Goal: Information Seeking & Learning: Learn about a topic

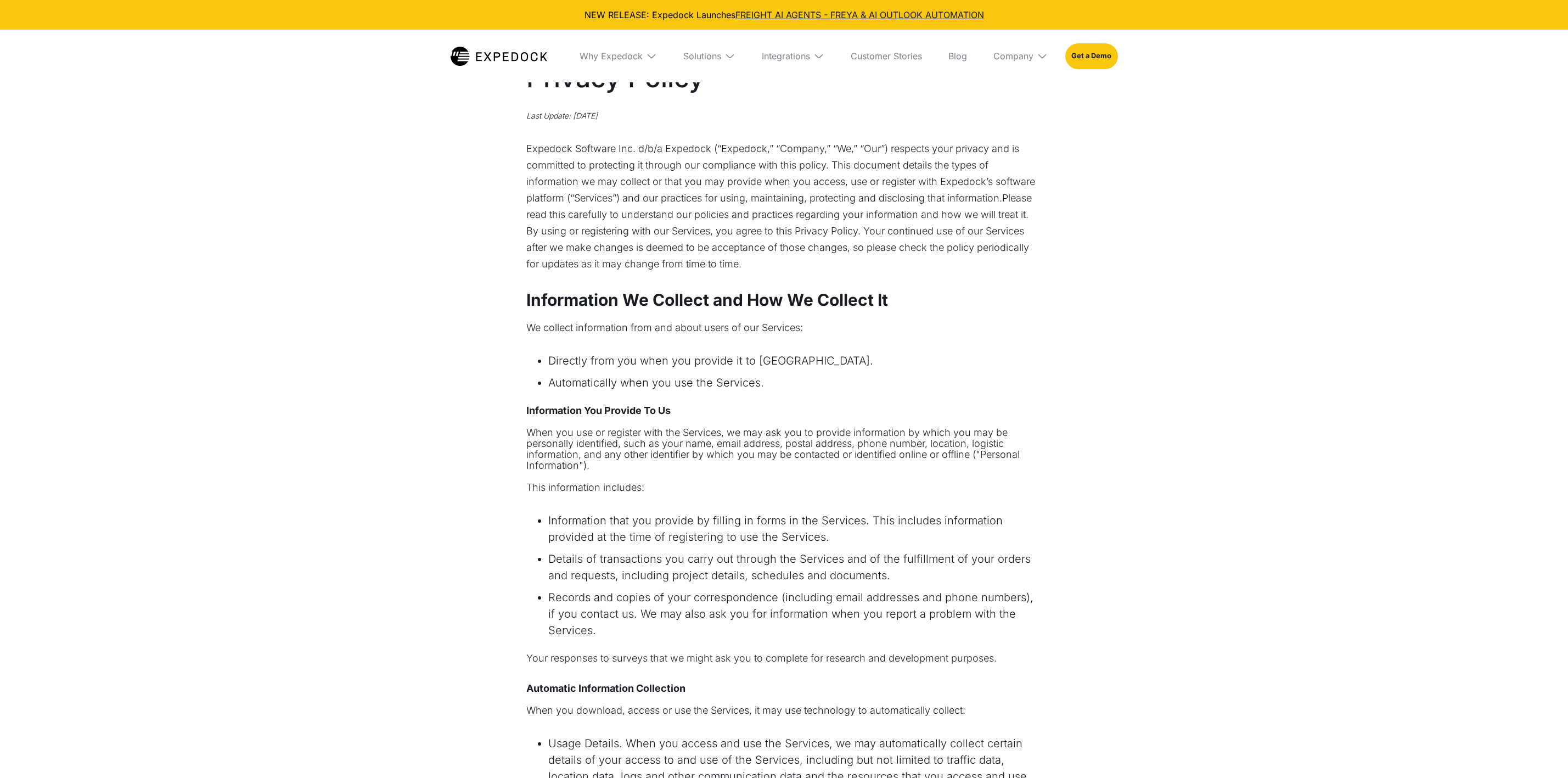
select select
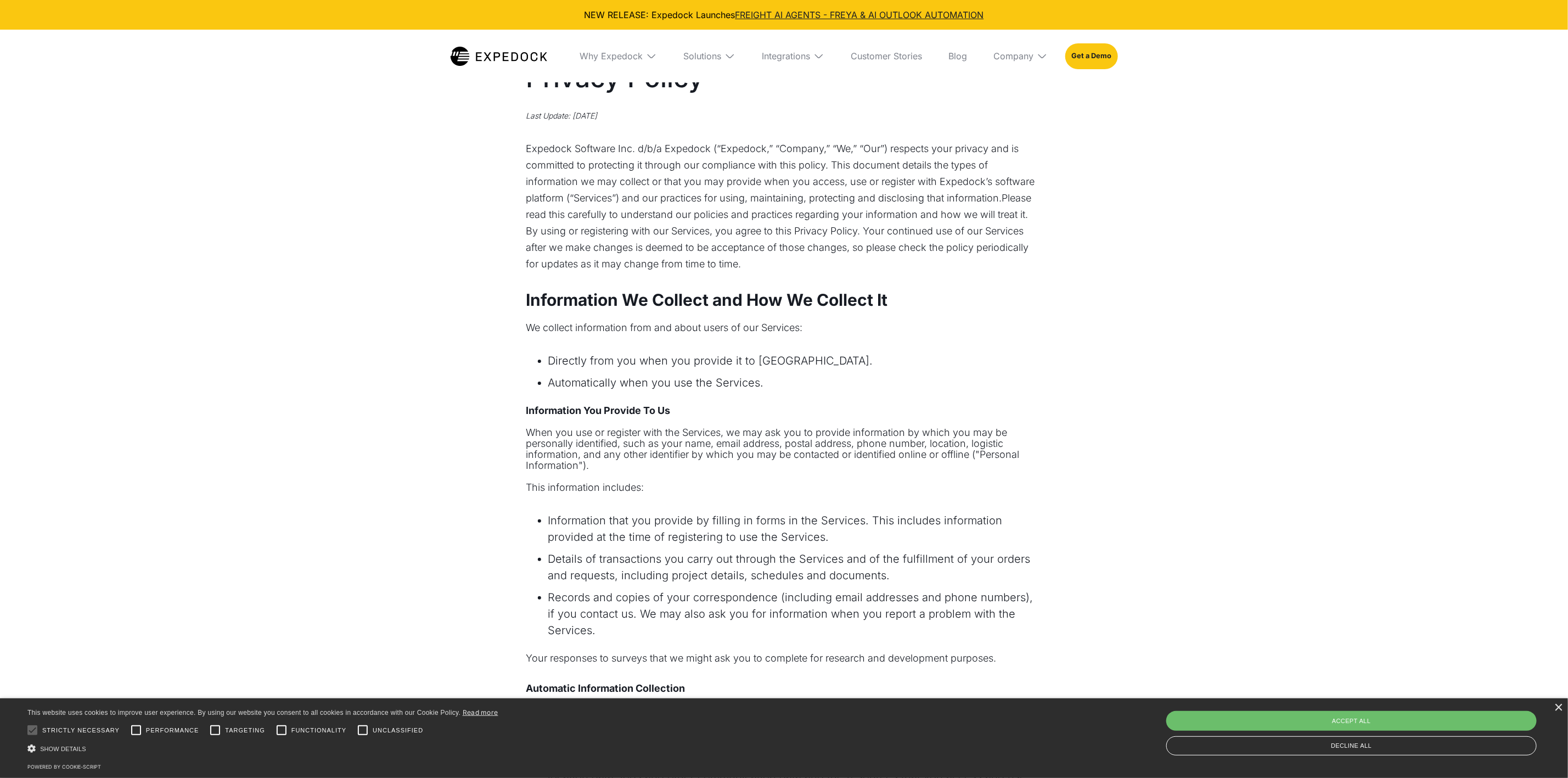
drag, startPoint x: 232, startPoint y: 119, endPoint x: 267, endPoint y: 131, distance: 37.0
click at [777, 310] on div "Information We Collect and How We Collect It We collect information from and ab…" at bounding box center [785, 677] width 516 height 771
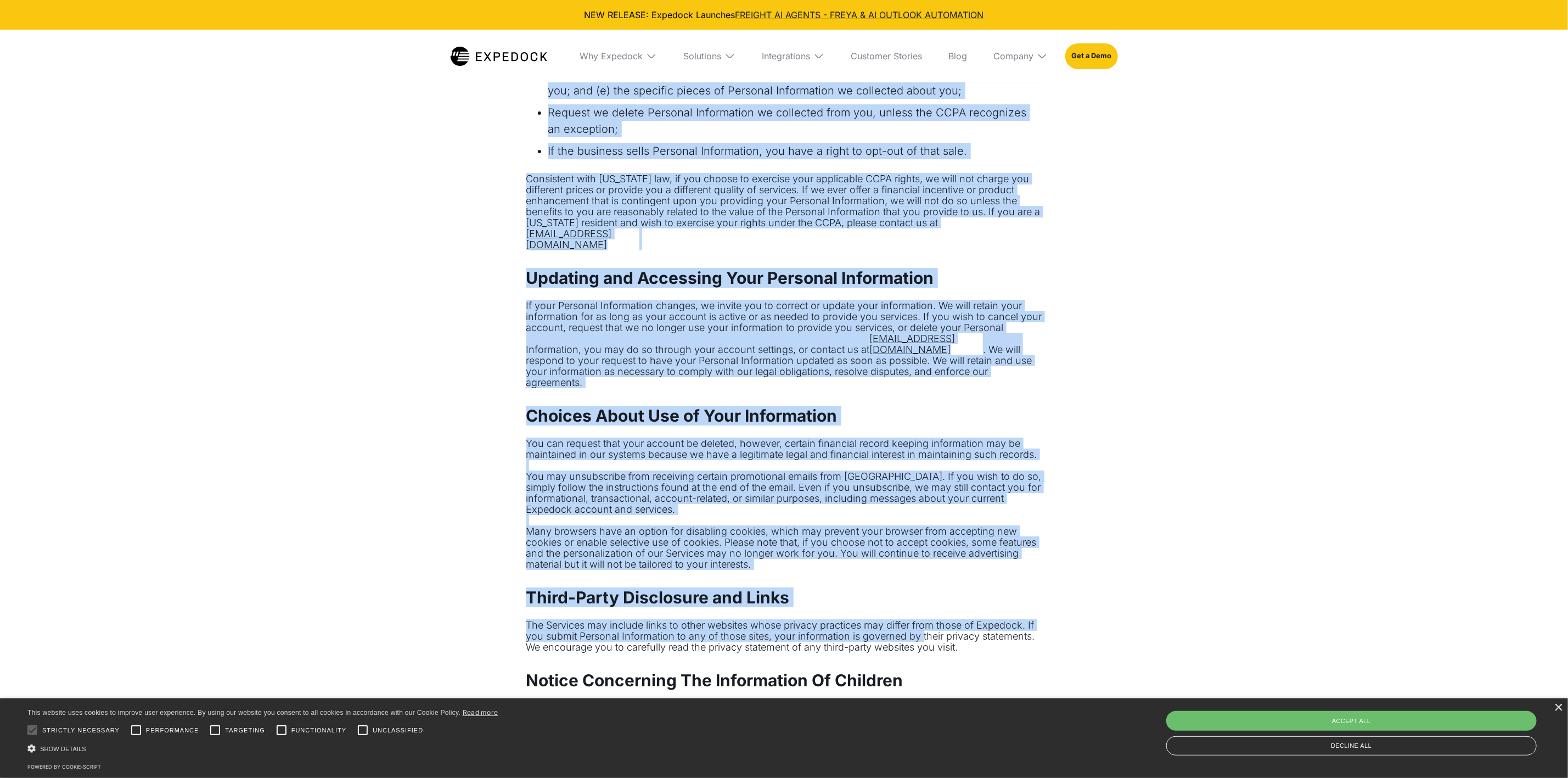
scroll to position [3293, 0]
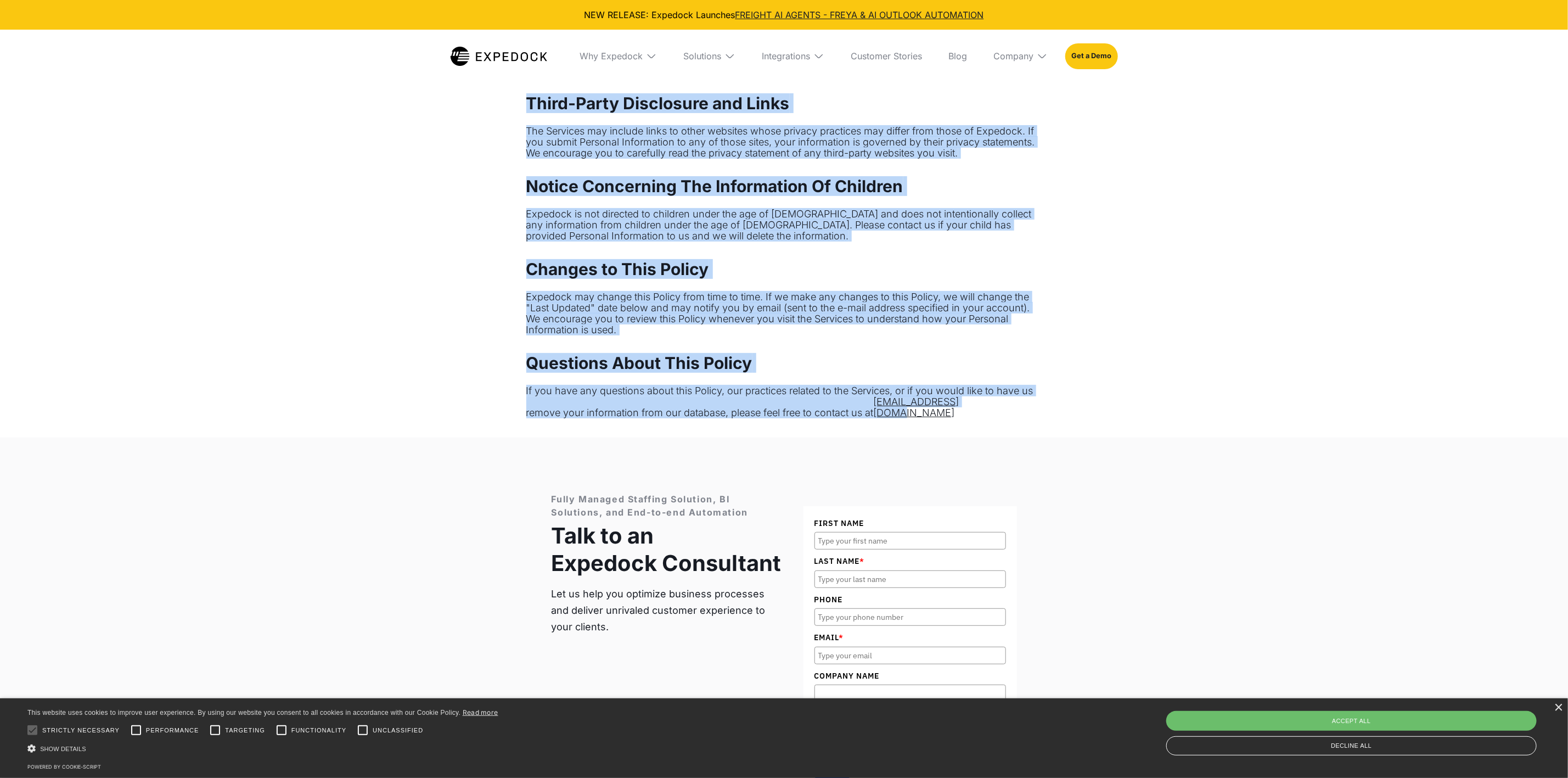
drag, startPoint x: 530, startPoint y: 87, endPoint x: 1095, endPoint y: 357, distance: 626.2
copy div "Privacy Policy Last Update: July 20, 2022 Expedock Software Inc. d/b/a Expedock…"
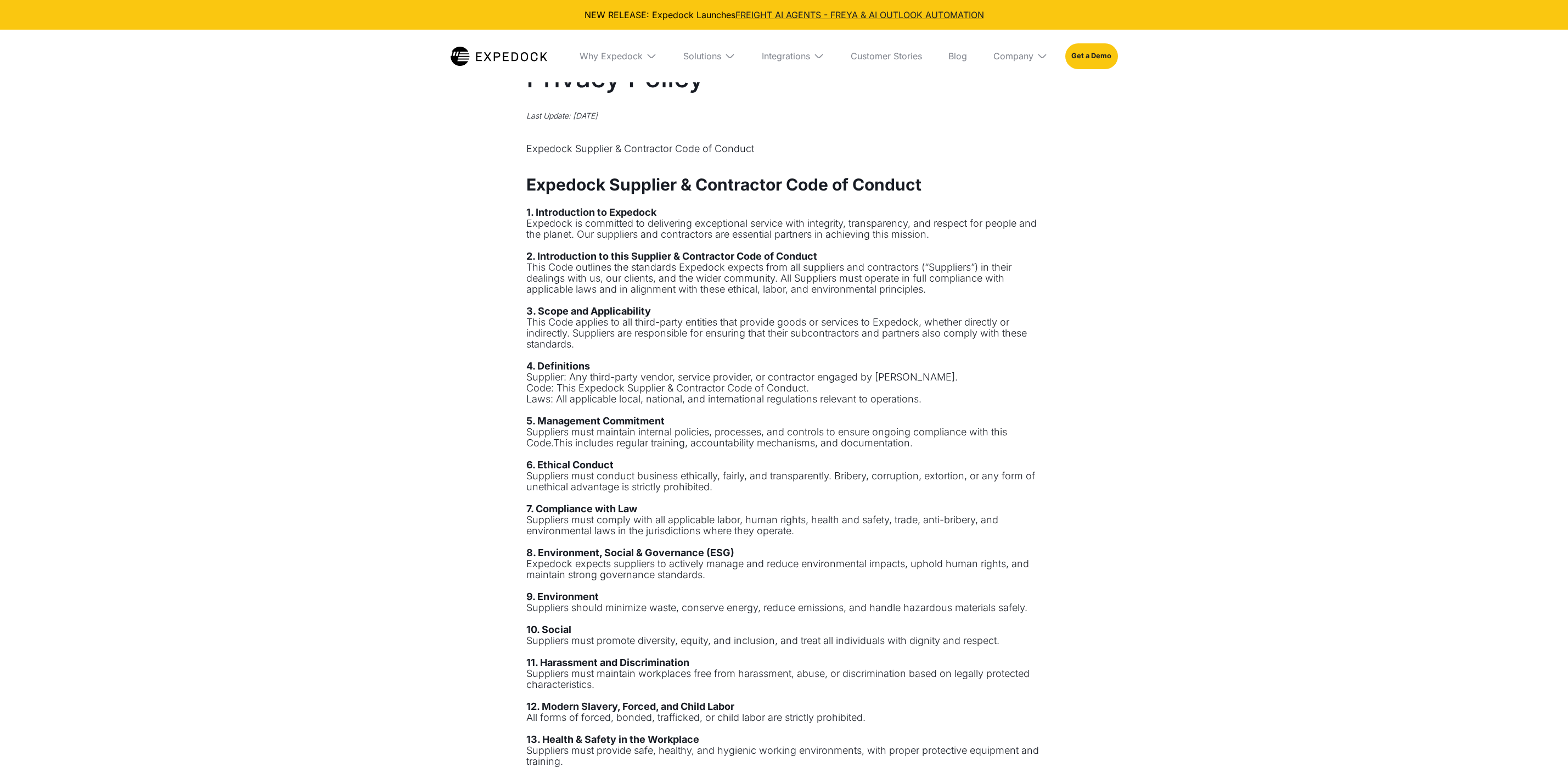
select select
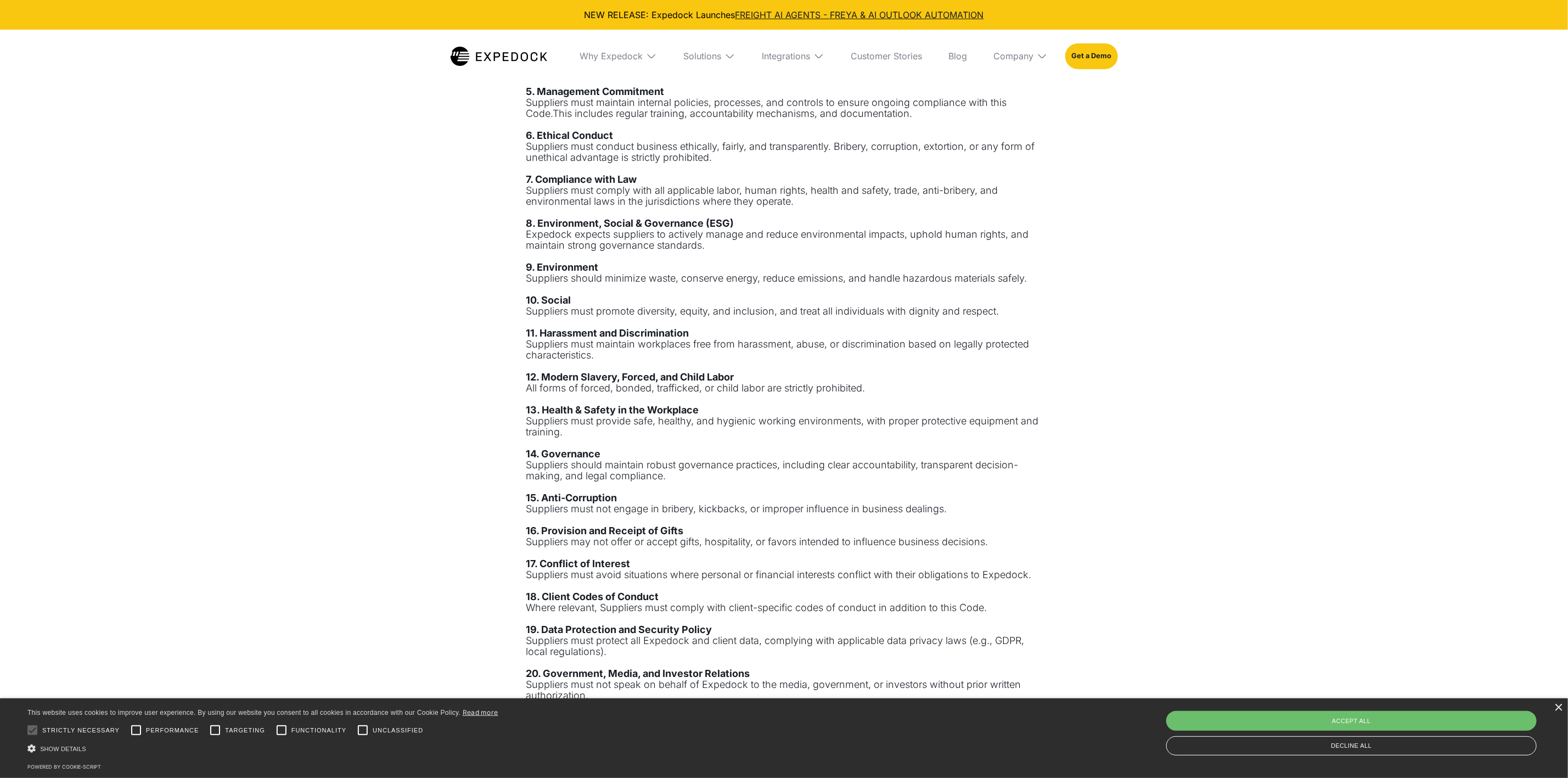
click at [759, 330] on div "1. Introduction to Expedock Expedock is committed to delivering exceptional ser…" at bounding box center [785, 437] width 516 height 1120
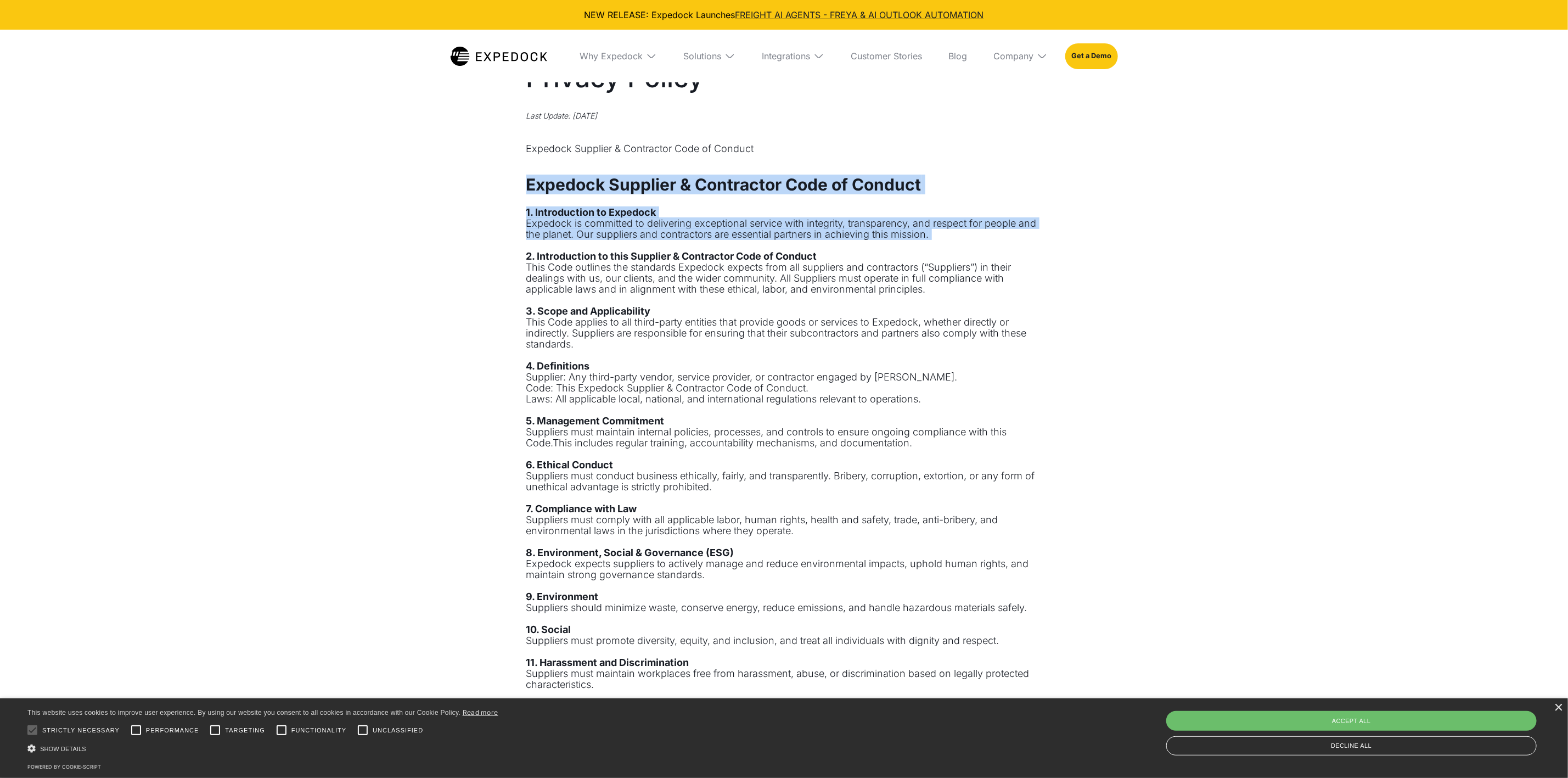
drag, startPoint x: 524, startPoint y: 181, endPoint x: 864, endPoint y: 249, distance: 346.7
click at [864, 249] on div "Privacy Policy Last Update: [DATE] Expedock Supplier & Contractor Code of Condu…" at bounding box center [784, 698] width 1568 height 1297
click at [609, 205] on div "Expedock Supplier & Contractor Code of Conduct 1. Introduction to Expedock Expe…" at bounding box center [785, 751] width 516 height 1151
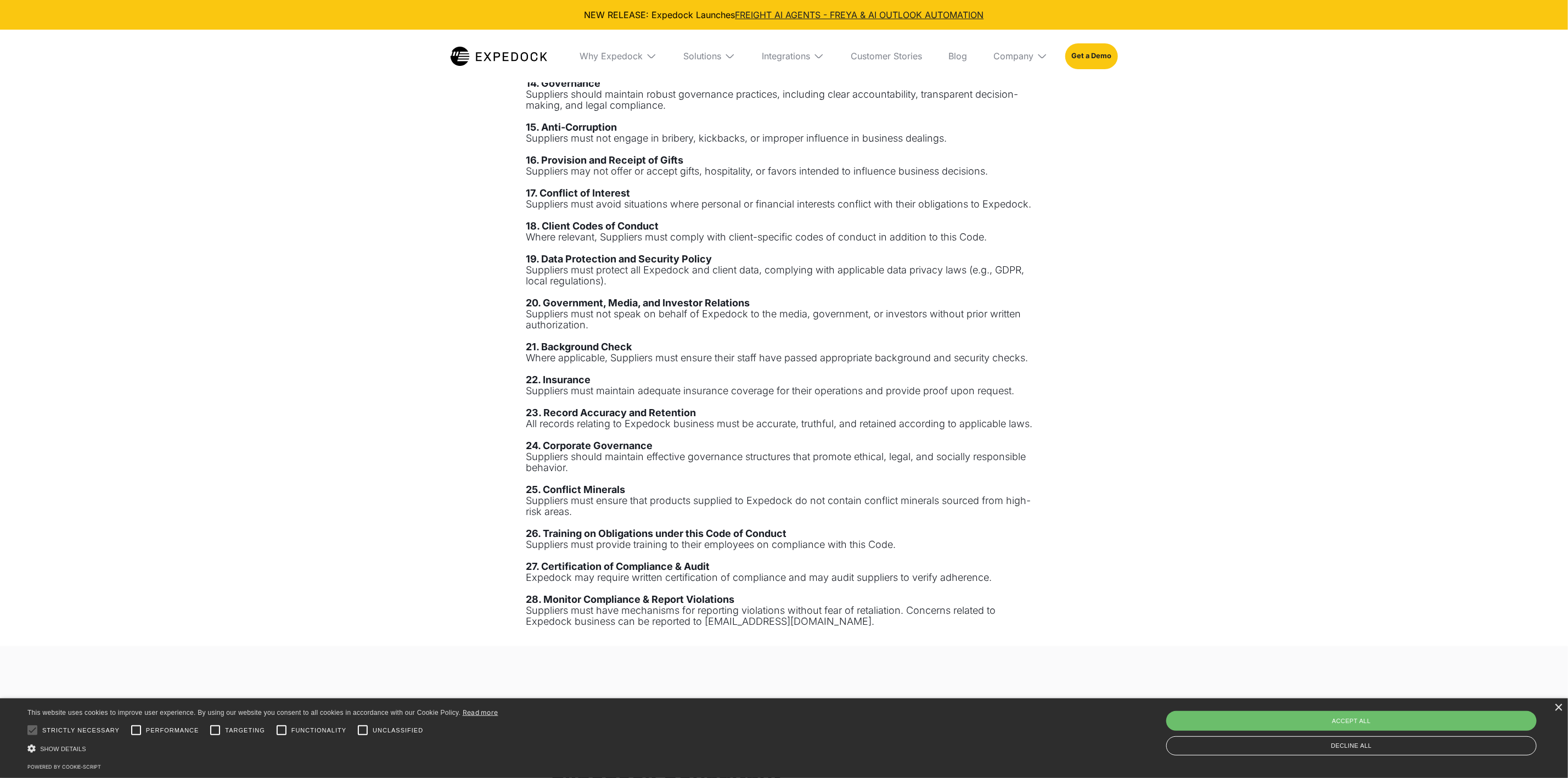
scroll to position [823, 0]
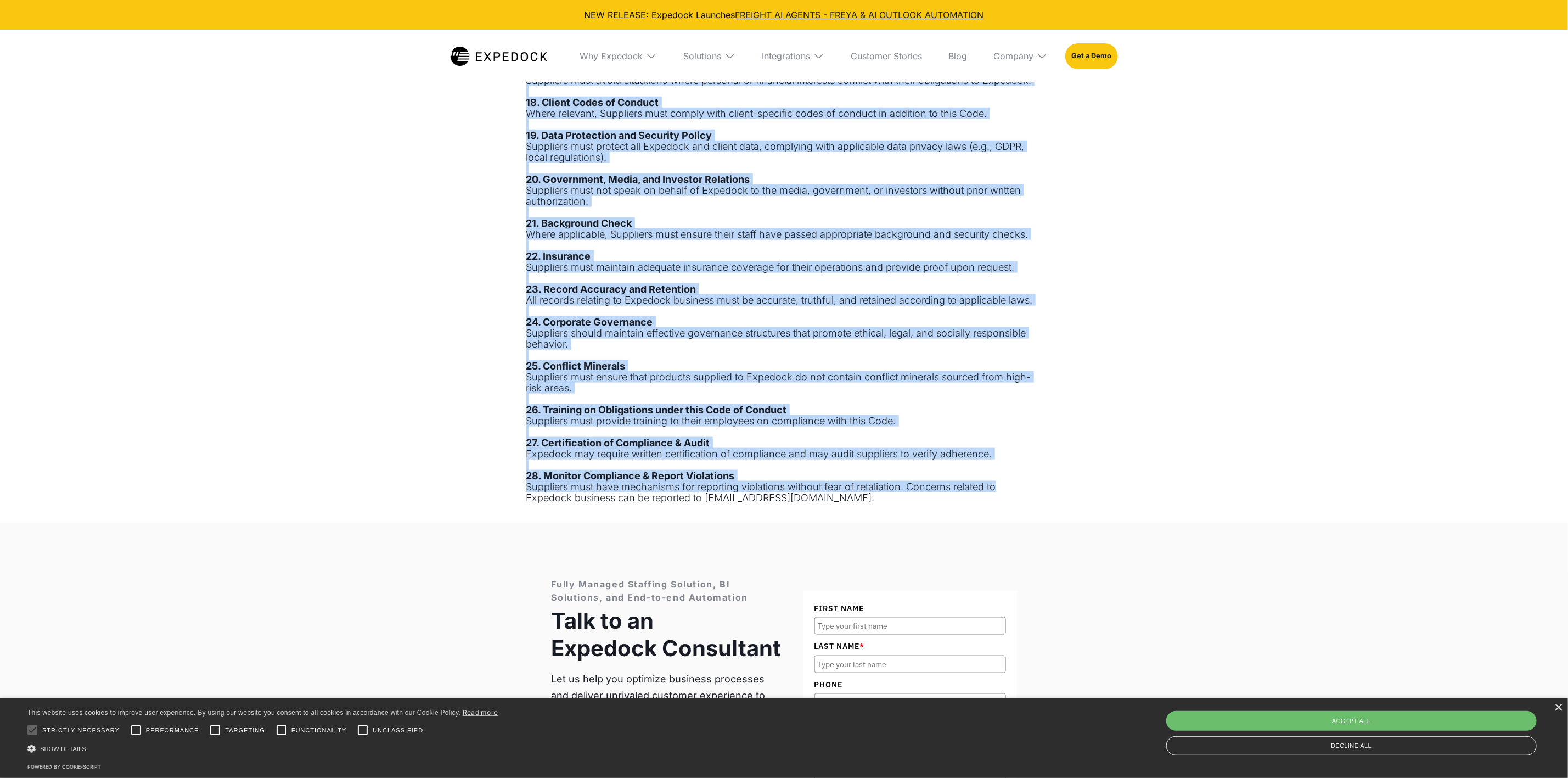
drag, startPoint x: 527, startPoint y: 183, endPoint x: 1026, endPoint y: 488, distance: 584.8
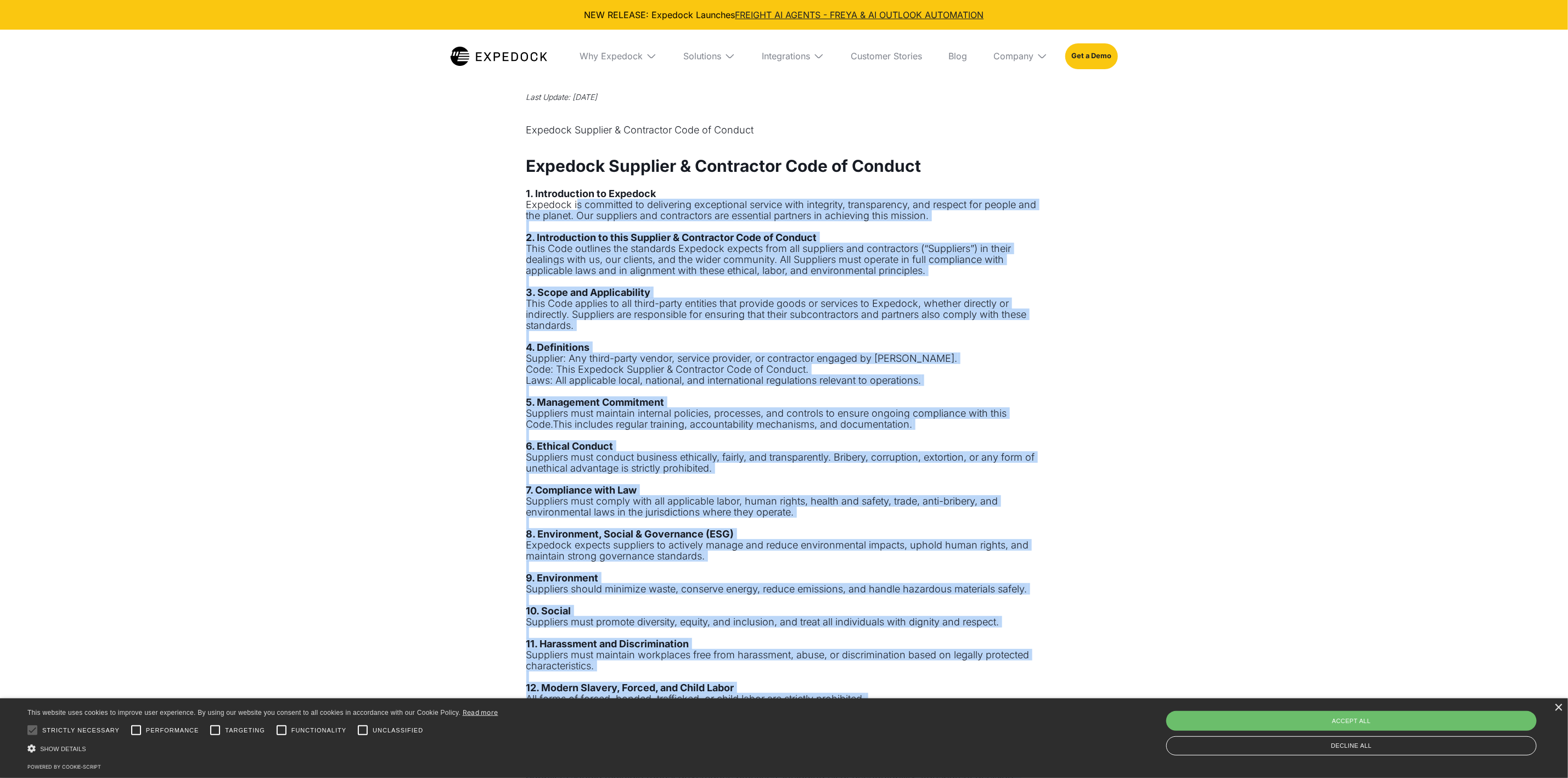
scroll to position [0, 0]
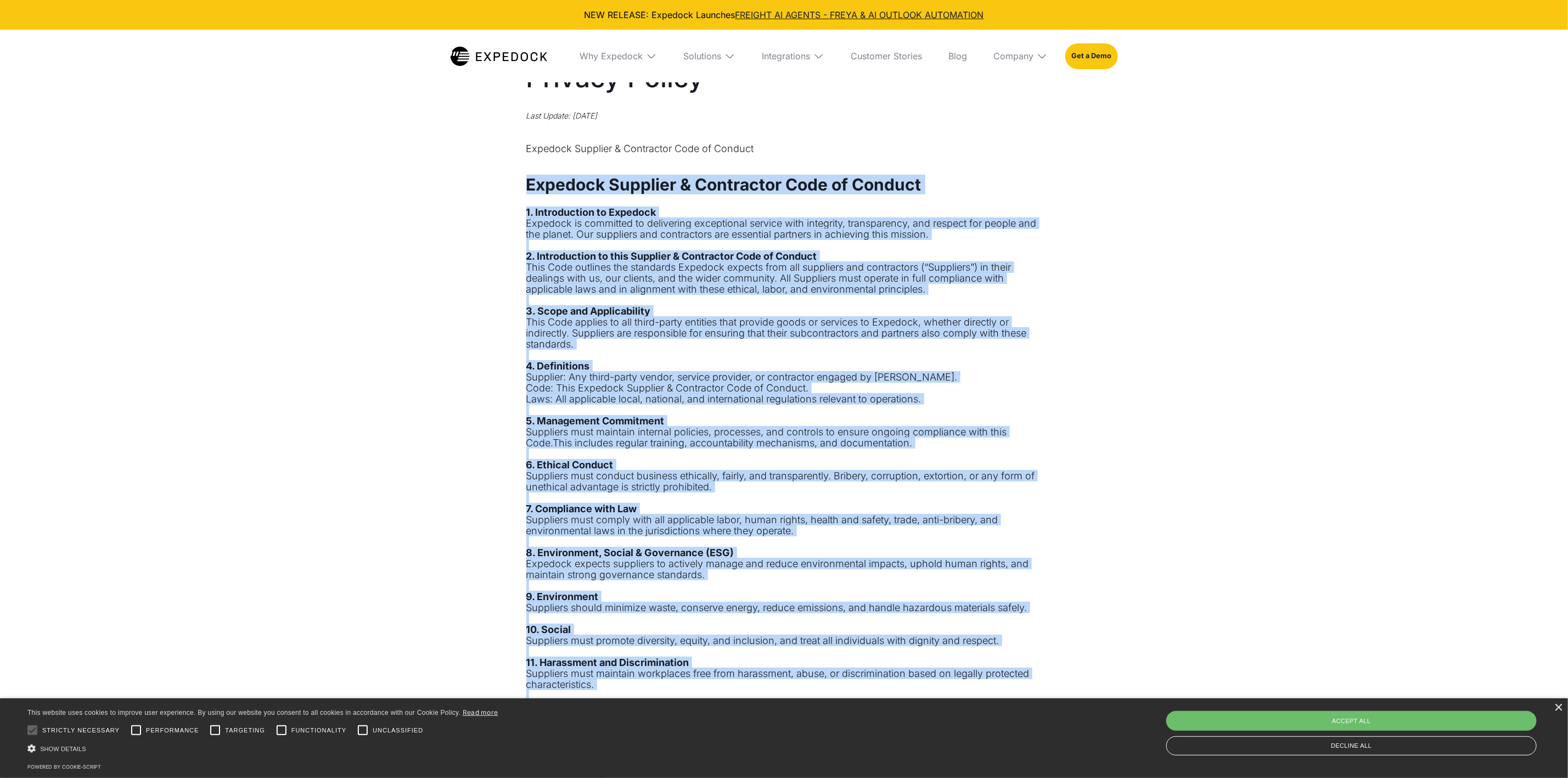
drag, startPoint x: 878, startPoint y: 493, endPoint x: 514, endPoint y: 180, distance: 480.1
click at [484, 180] on div "Privacy Policy Last Update: [DATE] Expedock Supplier & Contractor Code of Condu…" at bounding box center [784, 698] width 1568 height 1297
copy div "Loremips Dolorsit & Ametconsec Adip el Seddoei 1. Temporincidi ut Laboreet Dolo…"
